Goal: Check status: Check status

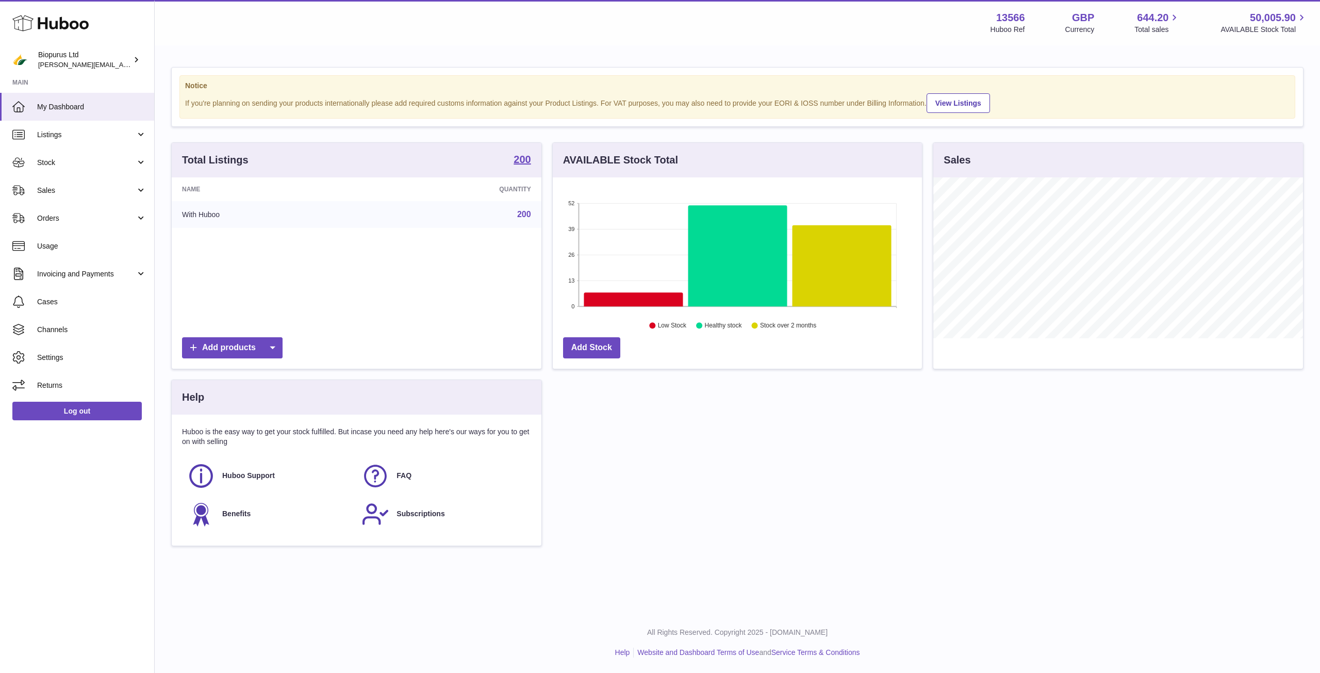
scroll to position [515350, 515141]
click at [108, 300] on span "Cases" at bounding box center [91, 302] width 109 height 10
click at [121, 158] on span "Stock" at bounding box center [86, 163] width 98 height 10
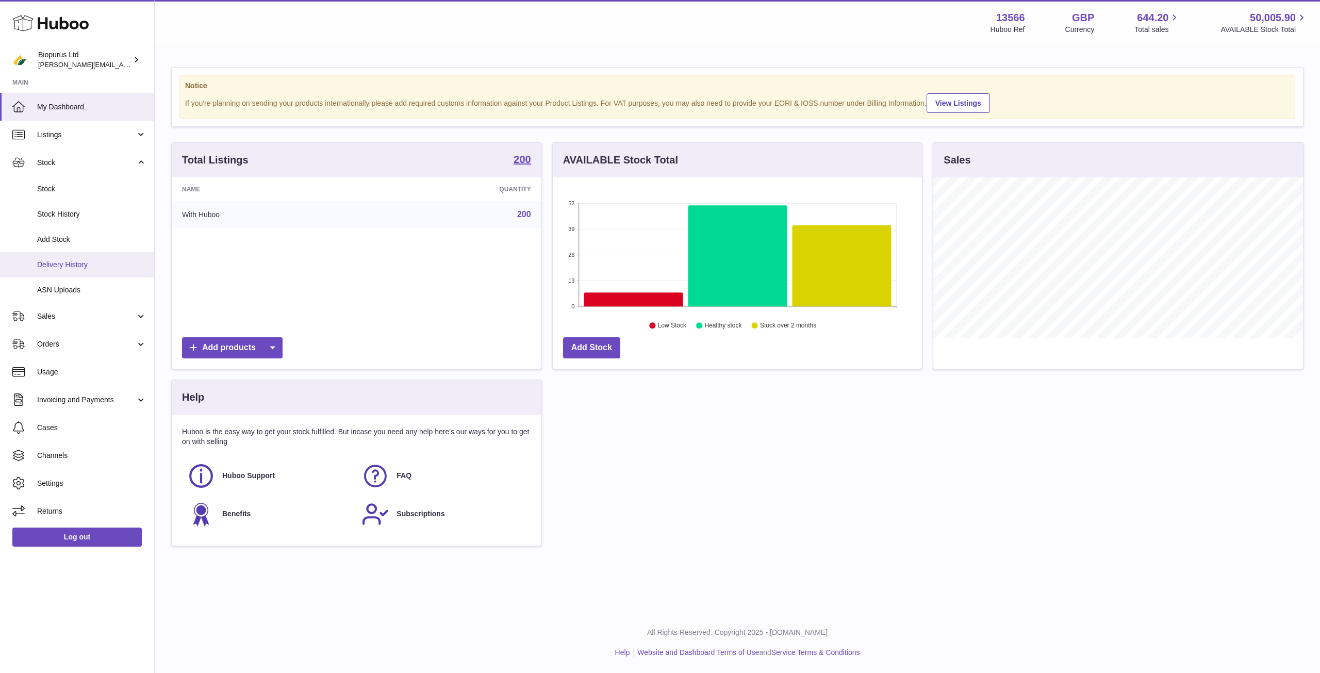
click at [90, 264] on span "Delivery History" at bounding box center [91, 265] width 109 height 10
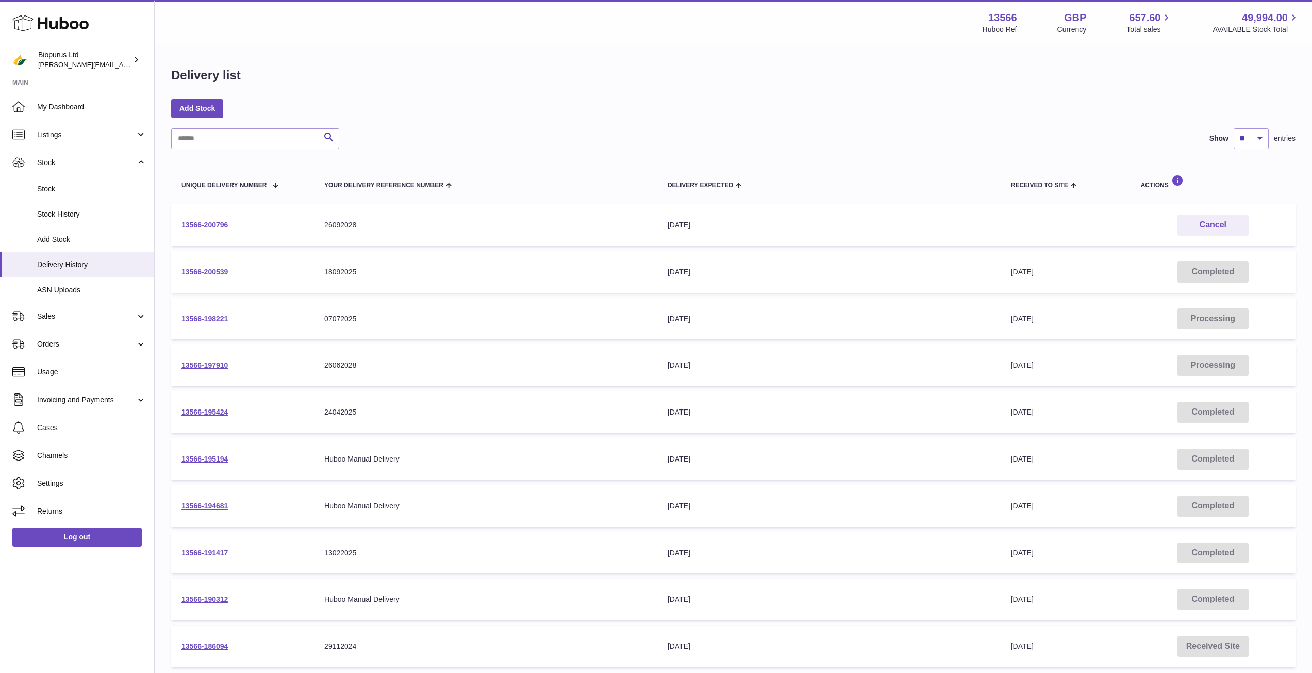
click at [219, 224] on link "13566-200796" at bounding box center [204, 225] width 46 height 8
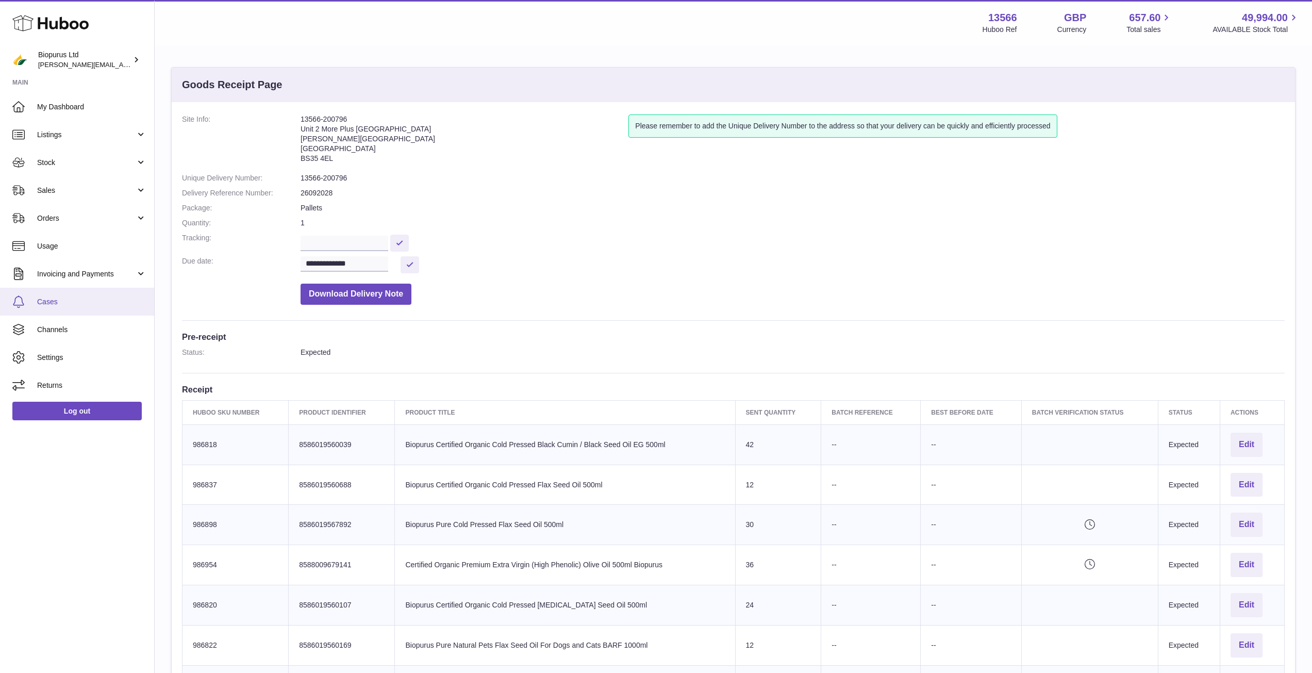
click at [74, 297] on span "Cases" at bounding box center [91, 302] width 109 height 10
